Goal: Check status

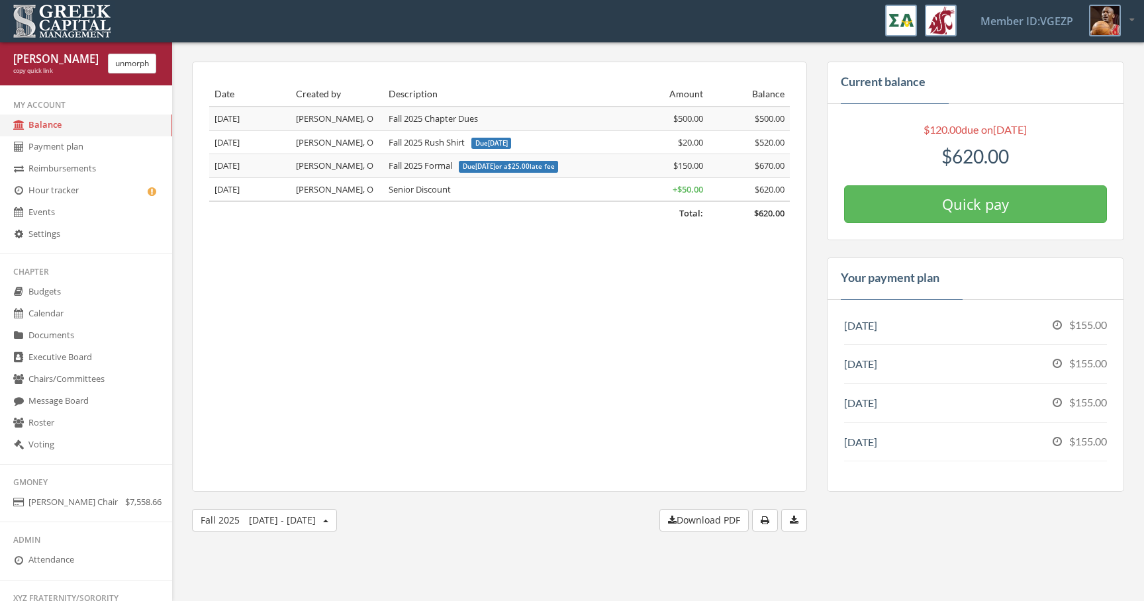
click at [704, 344] on div "Date Created by Description Amount Balance Total: $620.00 [DATE] Winfrey, O Fal…" at bounding box center [499, 277] width 615 height 430
click at [124, 67] on button "unmorph" at bounding box center [132, 64] width 48 height 20
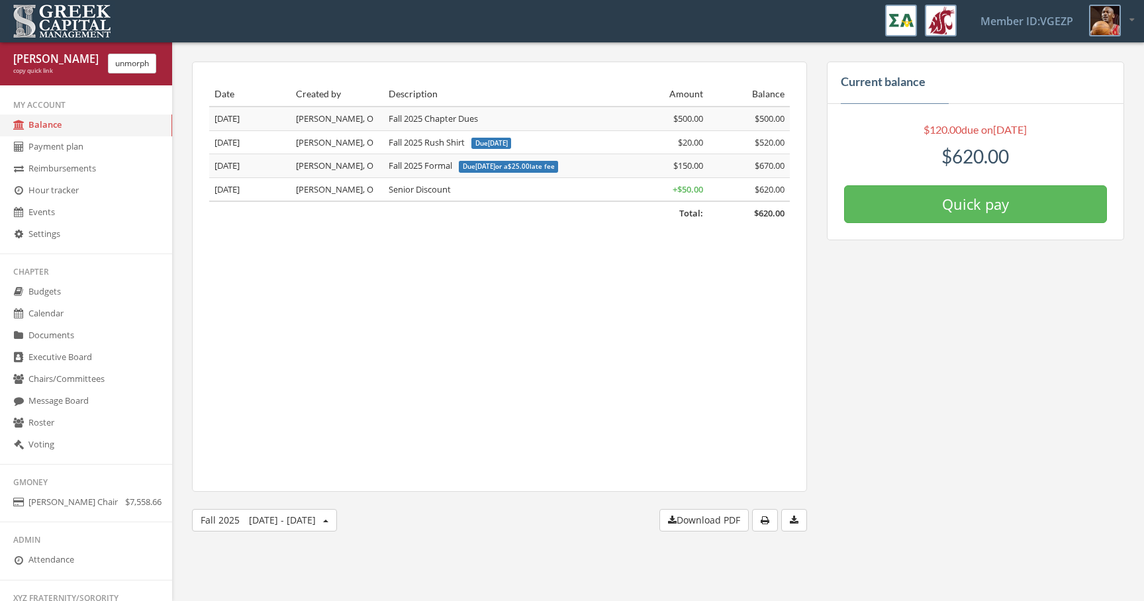
click at [122, 59] on button "unmorph" at bounding box center [132, 64] width 48 height 20
